Goal: Navigation & Orientation: Go to known website

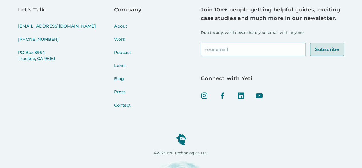
scroll to position [2135, 0]
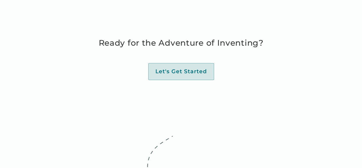
scroll to position [1848, 0]
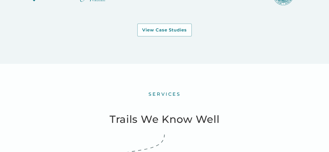
scroll to position [416, 0]
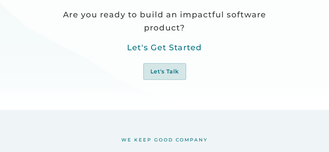
scroll to position [234, 0]
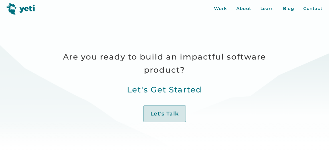
scroll to position [234, 0]
